Goal: Transaction & Acquisition: Purchase product/service

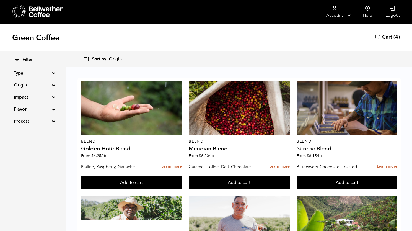
scroll to position [324, 0]
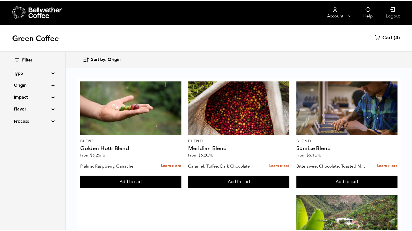
scroll to position [324, 0]
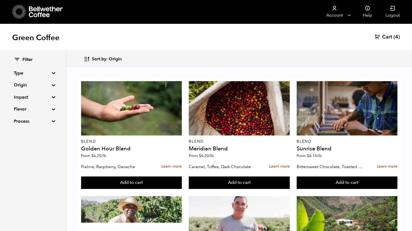
click at [391, 38] on span "Cart" at bounding box center [387, 37] width 10 height 7
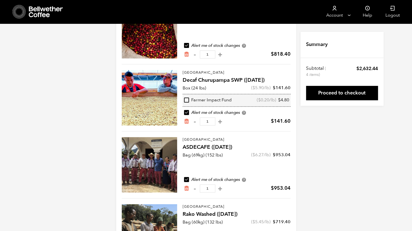
scroll to position [127, 0]
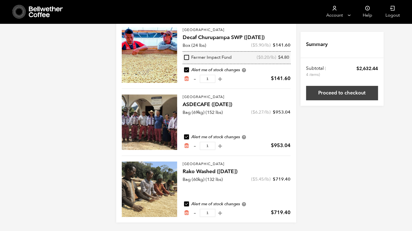
click at [347, 95] on link "Proceed to checkout" at bounding box center [342, 93] width 72 height 14
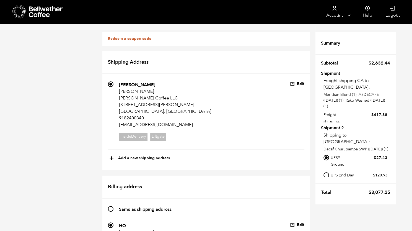
scroll to position [12, 0]
click at [294, 81] on icon "button" at bounding box center [292, 83] width 5 height 5
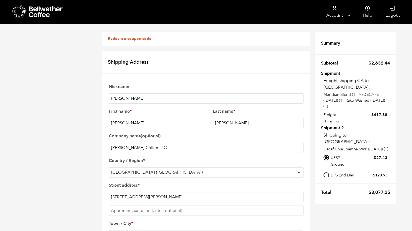
checkbox input "false"
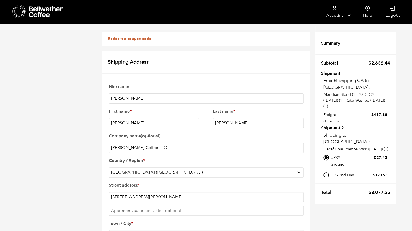
checkbox input "false"
checkbox input "true"
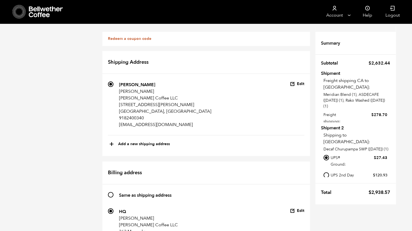
scroll to position [0, 0]
click at [298, 82] on button "Edit" at bounding box center [297, 83] width 14 height 5
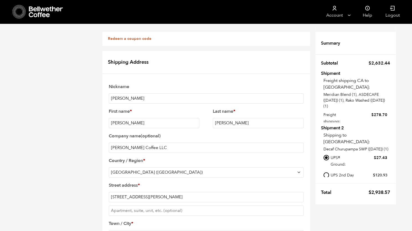
scroll to position [246, 0]
checkbox input "true"
checkbox input "false"
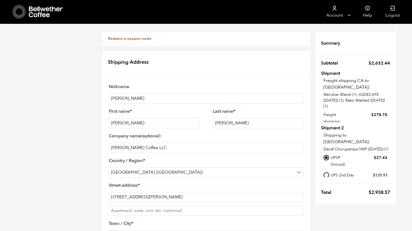
checkbox input "true"
checkbox input "false"
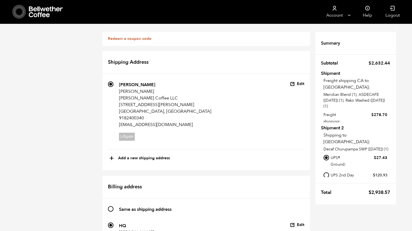
scroll to position [60, 0]
click at [295, 222] on icon "button" at bounding box center [292, 224] width 5 height 5
type input "363 Moncolva Street"
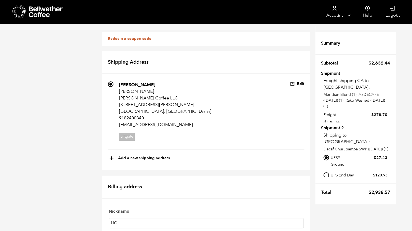
click at [127, 40] on link "Redeem a coupon code" at bounding box center [129, 38] width 43 height 5
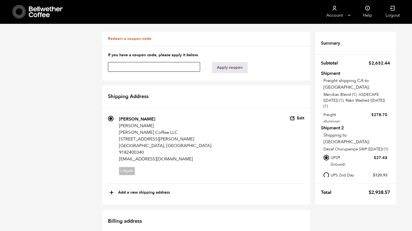
paste input "vdig4s32i1yjdsw9"
type input "vdig4s32i1yjdsw9"
click at [236, 69] on button "Apply coupon" at bounding box center [230, 67] width 36 height 11
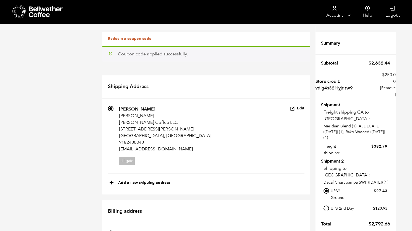
scroll to position [507, 0]
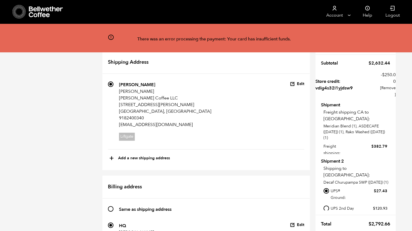
scroll to position [248, 0]
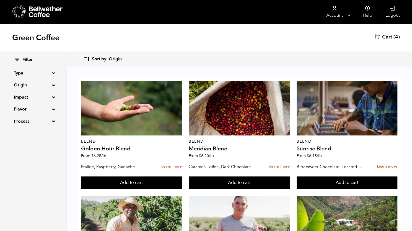
scroll to position [364, 0]
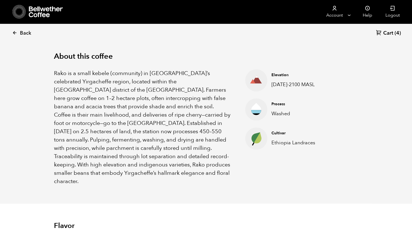
scroll to position [174, 0]
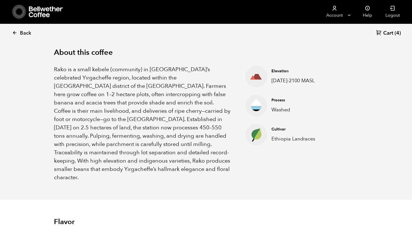
drag, startPoint x: 132, startPoint y: 170, endPoint x: 51, endPoint y: 69, distance: 129.2
drag, startPoint x: 51, startPoint y: 69, endPoint x: 55, endPoint y: 69, distance: 3.9
click at [55, 69] on p "Rako is a small kebele (community) in Ethiopia’s celebrated Yirgacheffe region,…" at bounding box center [143, 123] width 178 height 116
click at [56, 68] on p "Rako is a small kebele (community) in Ethiopia’s celebrated Yirgacheffe region,…" at bounding box center [143, 123] width 178 height 116
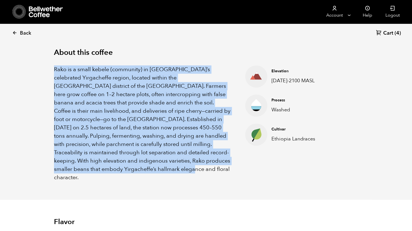
drag, startPoint x: 54, startPoint y: 69, endPoint x: 138, endPoint y: 169, distance: 130.3
click at [138, 169] on p "Rako is a small kebele (community) in Ethiopia’s celebrated Yirgacheffe region,…" at bounding box center [143, 123] width 178 height 116
copy p "Rako is a small kebele (community) in Ethiopia’s celebrated Yirgacheffe region,…"
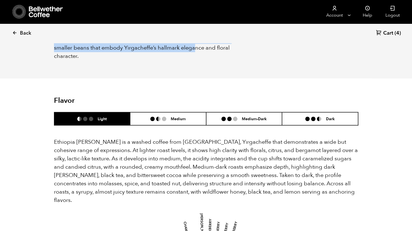
scroll to position [308, 0]
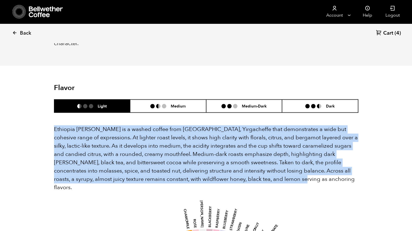
drag, startPoint x: 260, startPoint y: 171, endPoint x: 55, endPoint y: 118, distance: 212.1
click at [55, 125] on p "Ethiopia Rako is a washed coffee from Kochere, Yirgacheffe that demonstrates a …" at bounding box center [206, 158] width 304 height 66
copy p "Ethiopia Rako is a washed coffee from Kochere, Yirgacheffe that demonstrates a …"
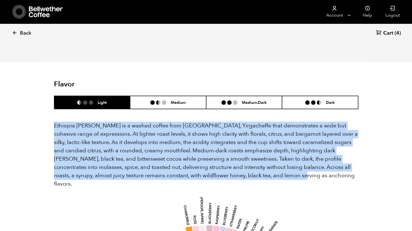
scroll to position [313, 0]
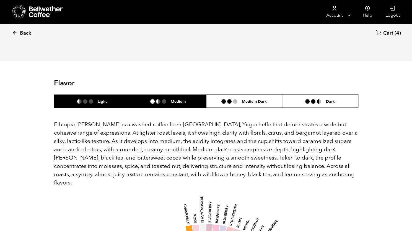
click at [179, 95] on li "Medium" at bounding box center [168, 101] width 76 height 13
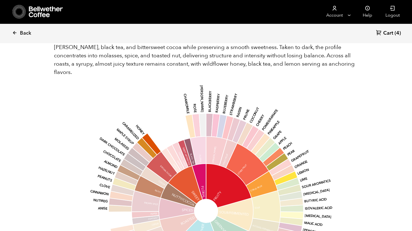
scroll to position [335, 0]
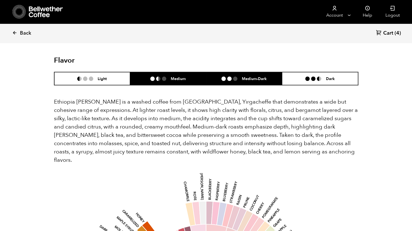
click at [234, 73] on li "Medium-Dark" at bounding box center [244, 78] width 76 height 13
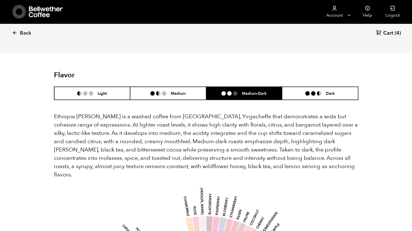
scroll to position [321, 0]
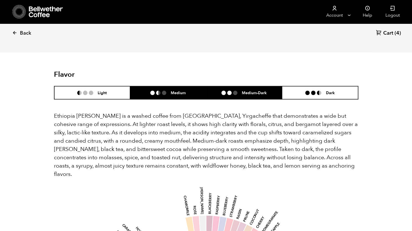
click at [177, 87] on li "Medium" at bounding box center [168, 92] width 76 height 13
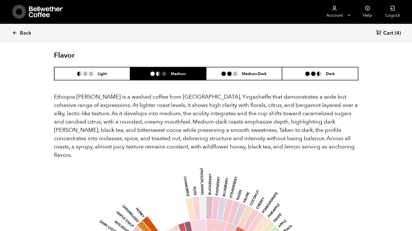
scroll to position [341, 0]
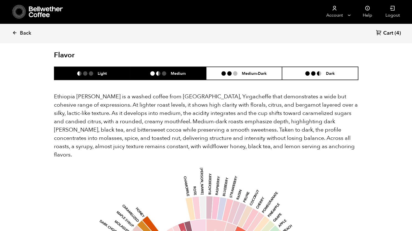
click at [122, 68] on li "Light" at bounding box center [92, 73] width 76 height 13
click at [162, 70] on li "Medium" at bounding box center [168, 73] width 76 height 13
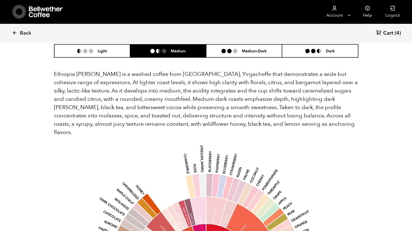
scroll to position [363, 0]
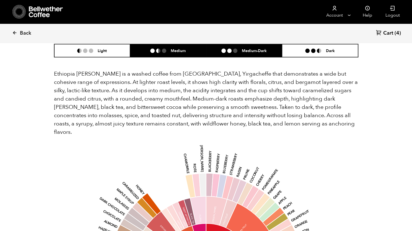
click at [228, 45] on li "Medium-Dark" at bounding box center [244, 50] width 76 height 13
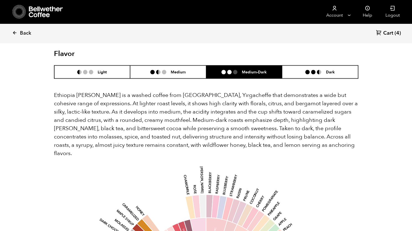
scroll to position [342, 0]
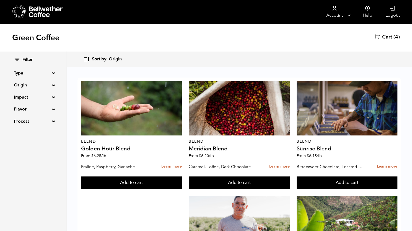
scroll to position [369, 0]
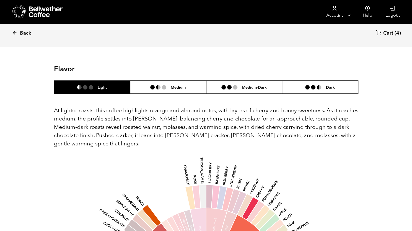
scroll to position [311, 0]
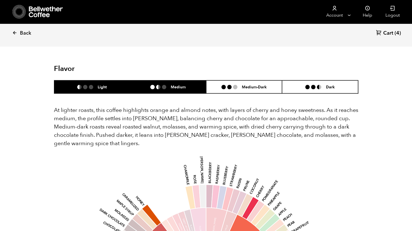
click at [180, 91] on li "Medium" at bounding box center [168, 86] width 76 height 13
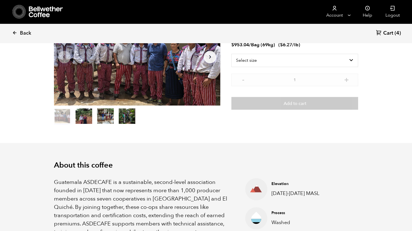
scroll to position [0, 0]
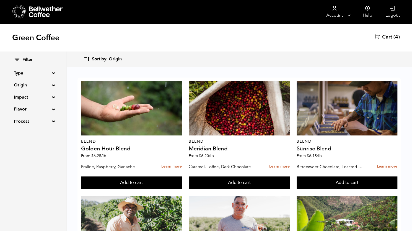
scroll to position [95, 0]
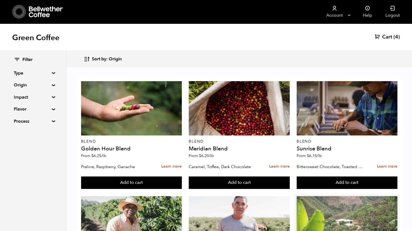
click at [348, 196] on div at bounding box center [347, 223] width 101 height 54
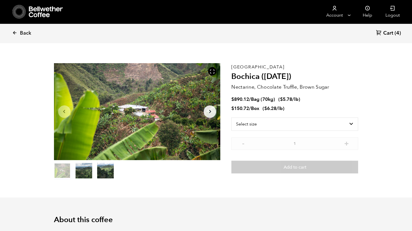
scroll to position [7, 0]
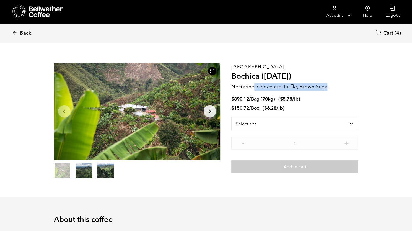
drag, startPoint x: 328, startPoint y: 87, endPoint x: 255, endPoint y: 84, distance: 73.7
click at [255, 84] on p "Nectarine, Chocolate Truffle, Brown Sugar" at bounding box center [294, 86] width 127 height 7
click at [231, 86] on p "Nectarine, Chocolate Truffle, Brown Sugar" at bounding box center [294, 86] width 127 height 7
drag, startPoint x: 232, startPoint y: 86, endPoint x: 329, endPoint y: 88, distance: 97.2
click at [329, 88] on p "Nectarine, Chocolate Truffle, Brown Sugar" at bounding box center [294, 86] width 127 height 7
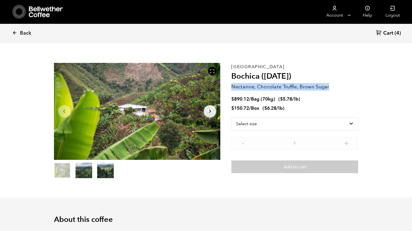
copy p "Nectarine, Chocolate Truffle, Brown Sugar"
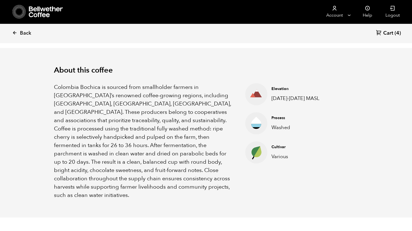
scroll to position [156, 0]
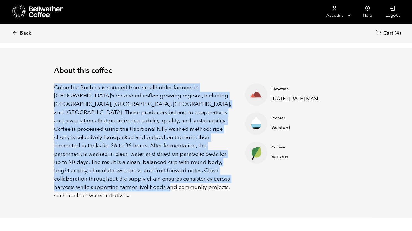
drag, startPoint x: 221, startPoint y: 179, endPoint x: 55, endPoint y: 86, distance: 190.7
click at [55, 86] on p "Colombia Bochica is sourced from smallholder farmers in [GEOGRAPHIC_DATA]’s ren…" at bounding box center [143, 141] width 178 height 116
copy p "Colombia Bochica is sourced from smallholder farmers in [GEOGRAPHIC_DATA]’s ren…"
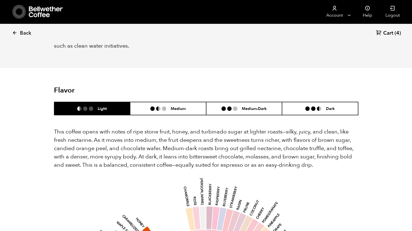
scroll to position [306, 0]
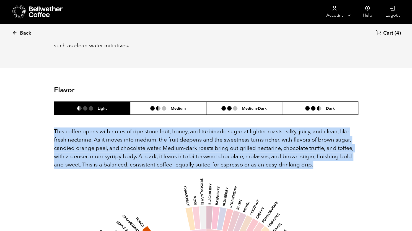
drag, startPoint x: 314, startPoint y: 149, endPoint x: 51, endPoint y: 107, distance: 266.0
copy p "This coffee opens with notes of ripe stone fruit, honey, and turbinado sugar at…"
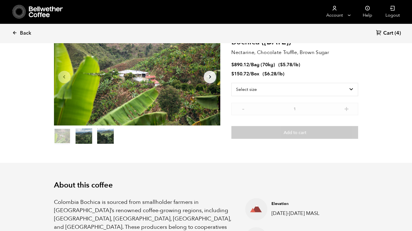
scroll to position [0, 0]
